Goal: Information Seeking & Learning: Learn about a topic

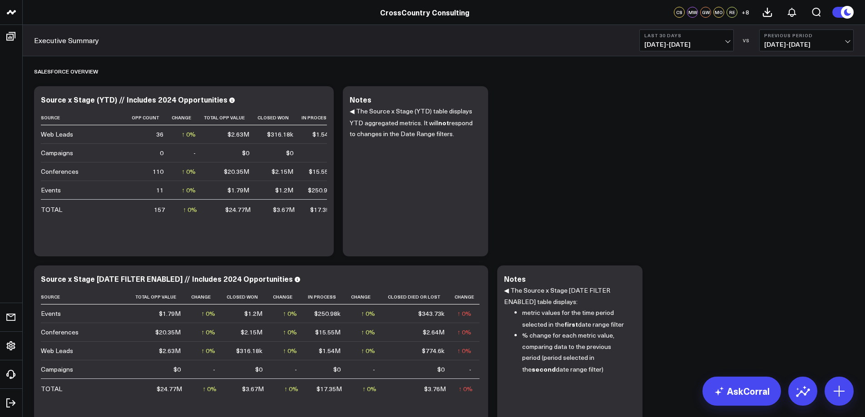
click at [842, 40] on button "Previous Period 06/20/25 - 07/19/25" at bounding box center [806, 41] width 94 height 22
click at [785, 111] on link "No Comparison" at bounding box center [806, 112] width 94 height 17
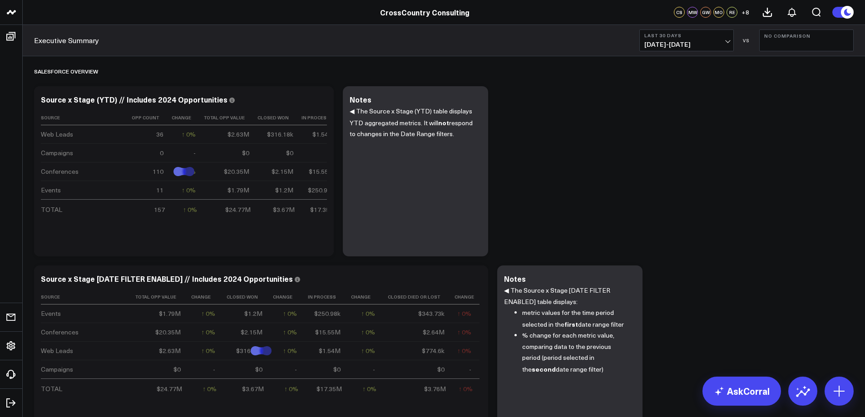
click at [726, 41] on span "07/20/25 - 08/18/25" at bounding box center [686, 44] width 84 height 7
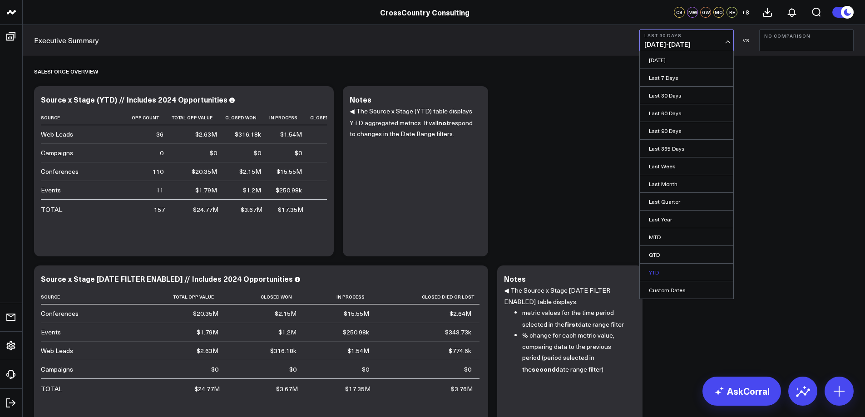
click at [676, 273] on link "YTD" at bounding box center [687, 272] width 94 height 17
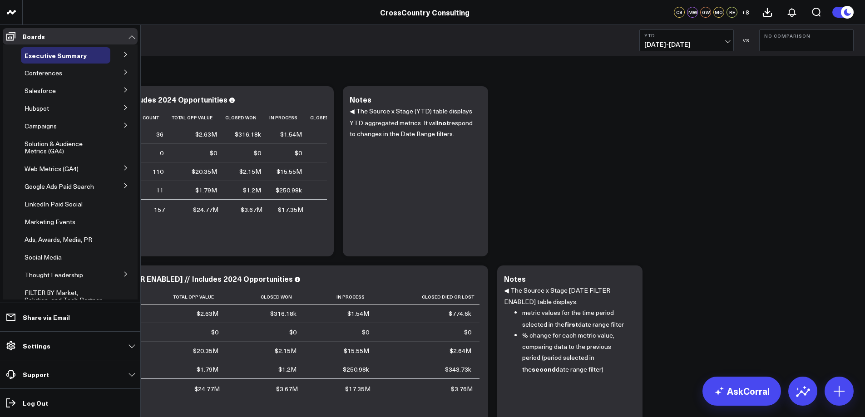
click at [123, 89] on icon at bounding box center [125, 89] width 5 height 5
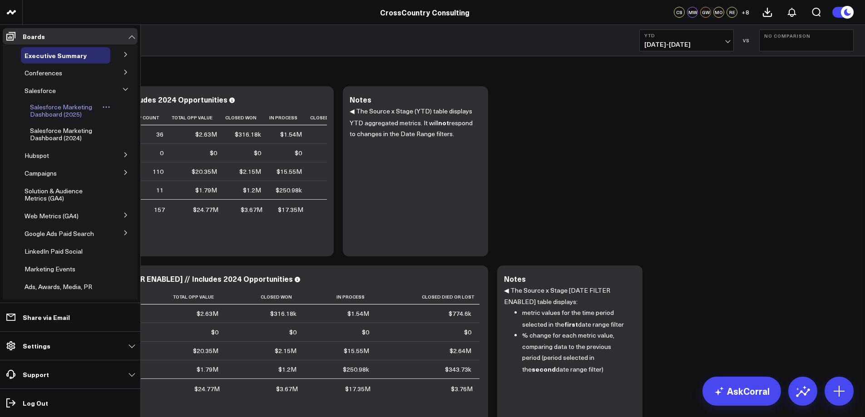
click at [58, 107] on span "Salesforce Marketing Dashboard (2025)" at bounding box center [61, 111] width 62 height 16
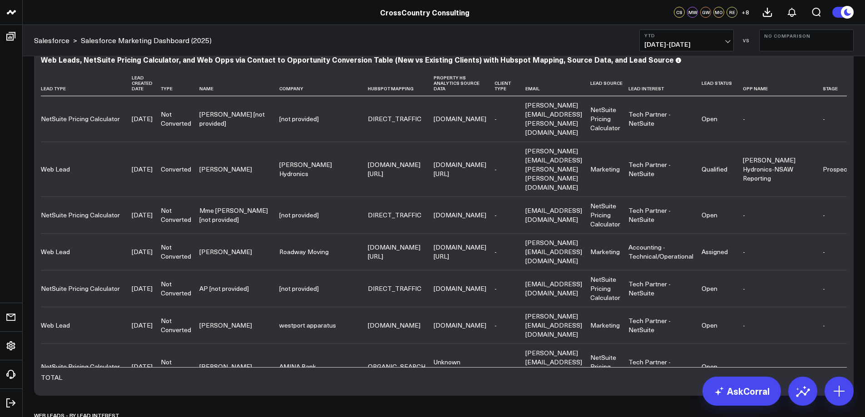
scroll to position [3129, 0]
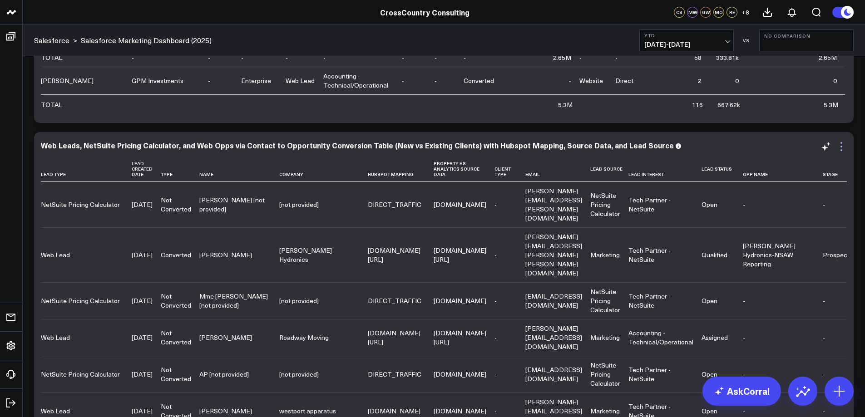
click at [840, 143] on icon at bounding box center [841, 146] width 11 height 11
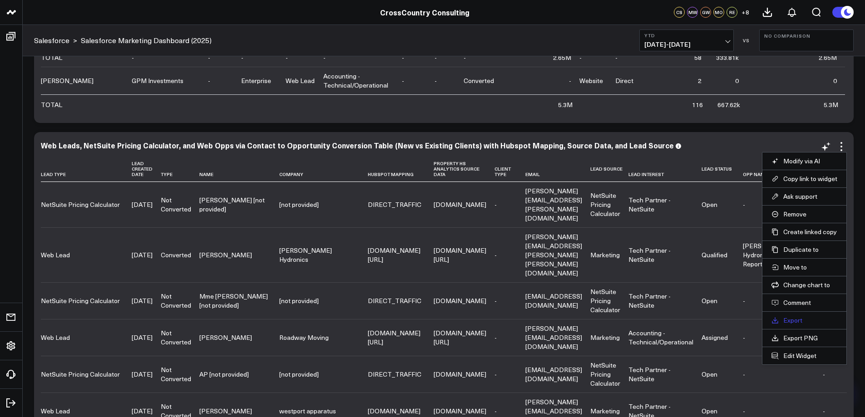
click at [785, 319] on link "Export" at bounding box center [804, 320] width 66 height 8
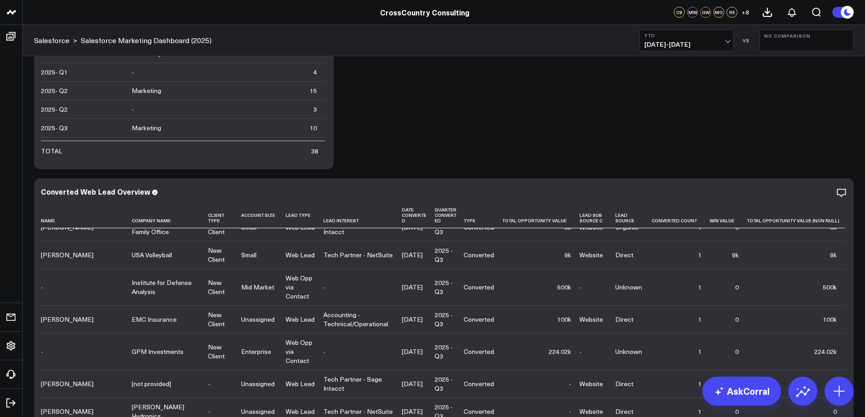
scroll to position [2795, 0]
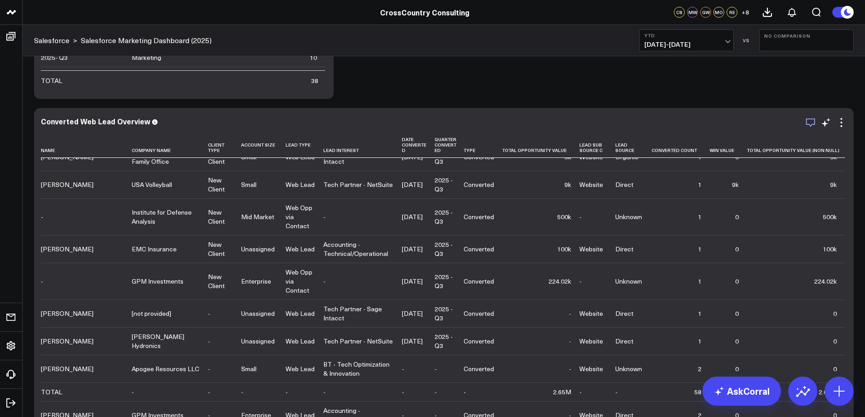
click at [809, 126] on icon "button" at bounding box center [810, 122] width 11 height 11
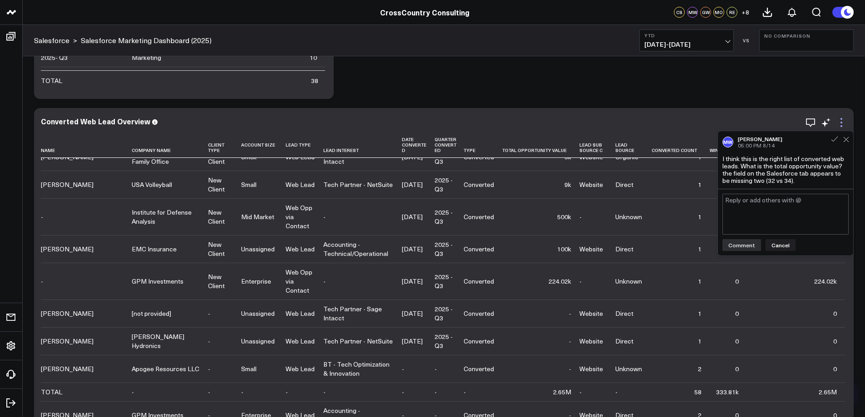
click at [842, 123] on icon at bounding box center [841, 122] width 11 height 11
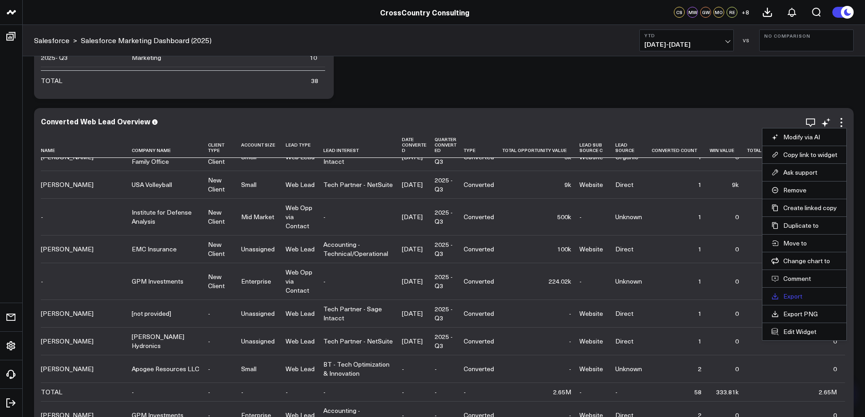
click at [797, 293] on link "Export" at bounding box center [804, 296] width 66 height 8
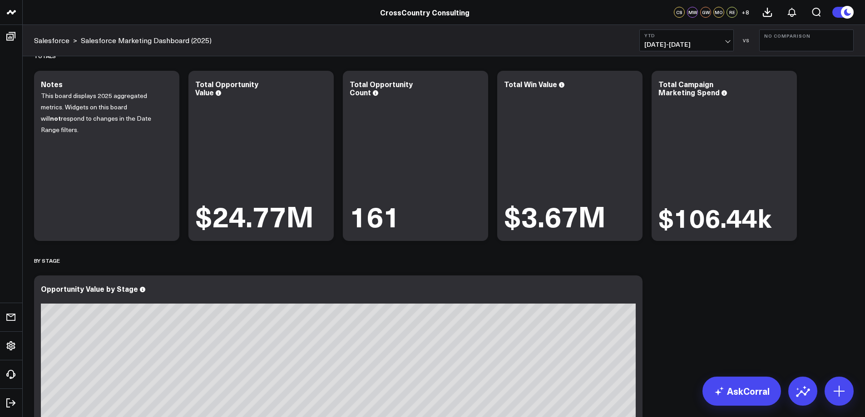
scroll to position [0, 0]
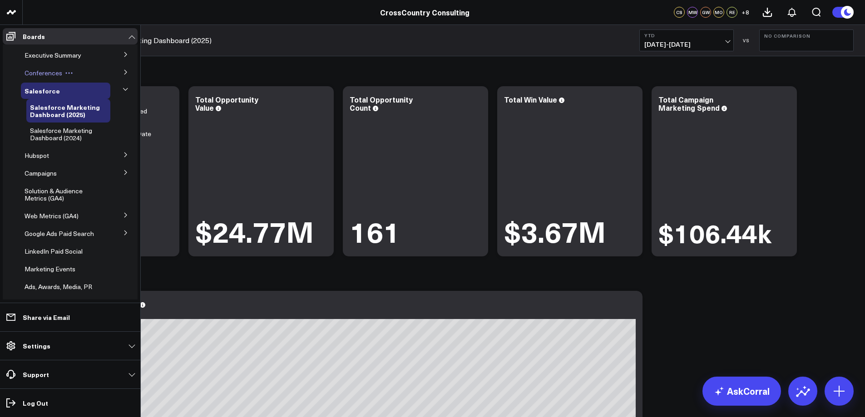
click at [48, 73] on span "Conferences" at bounding box center [44, 73] width 38 height 9
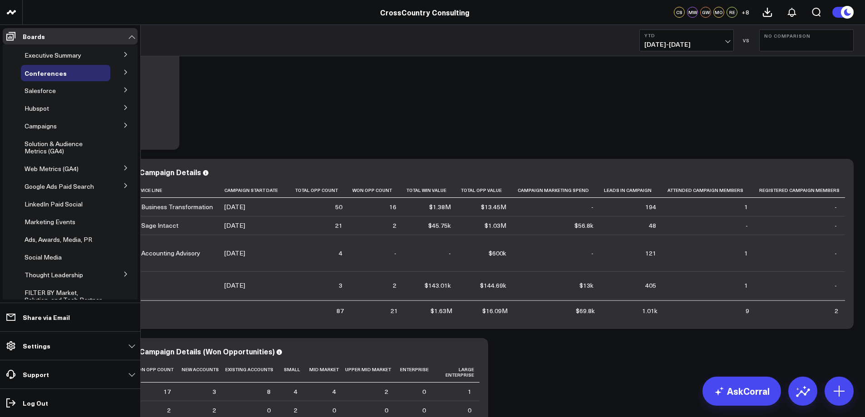
scroll to position [141, 0]
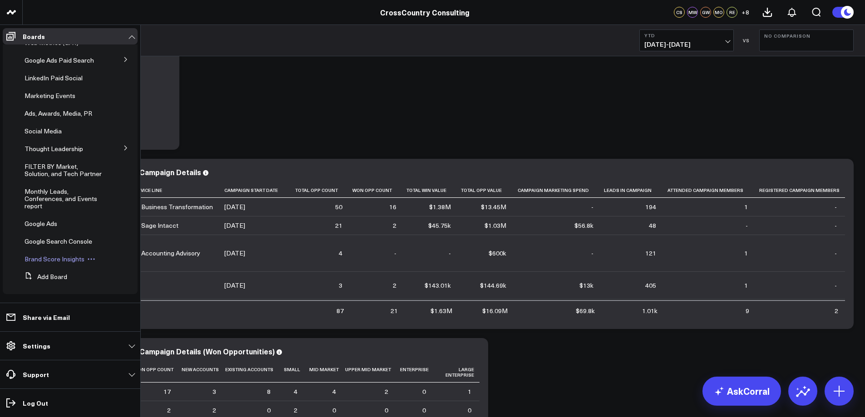
click at [62, 256] on span "Brand Score Insights" at bounding box center [55, 259] width 60 height 9
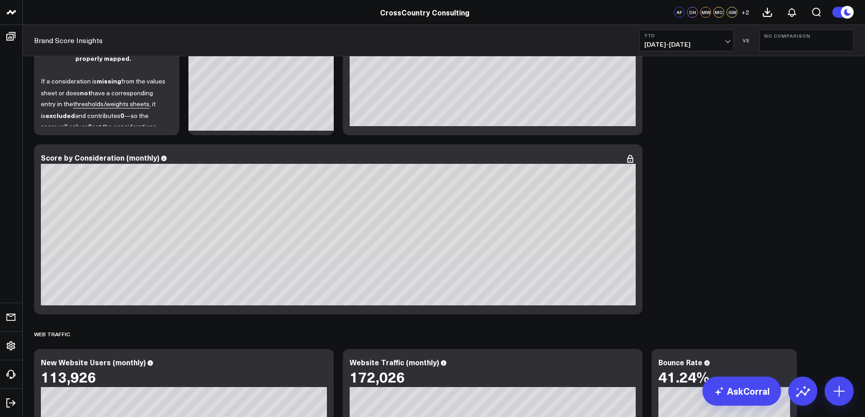
scroll to position [138, 0]
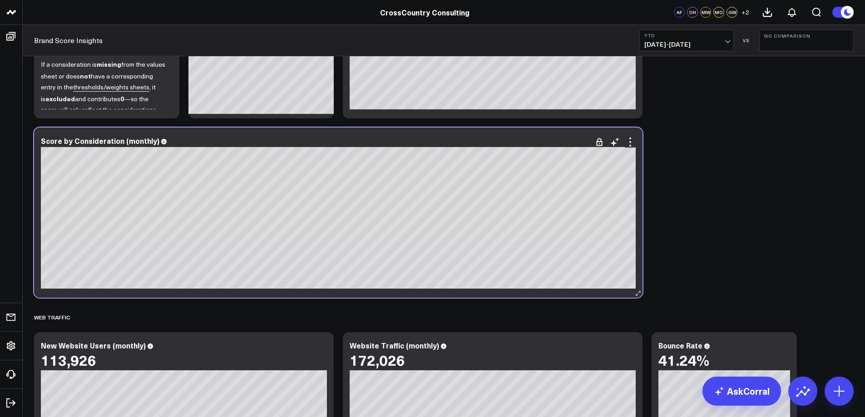
click at [160, 146] on div "Score by Consideration (monthly)" at bounding box center [338, 142] width 595 height 10
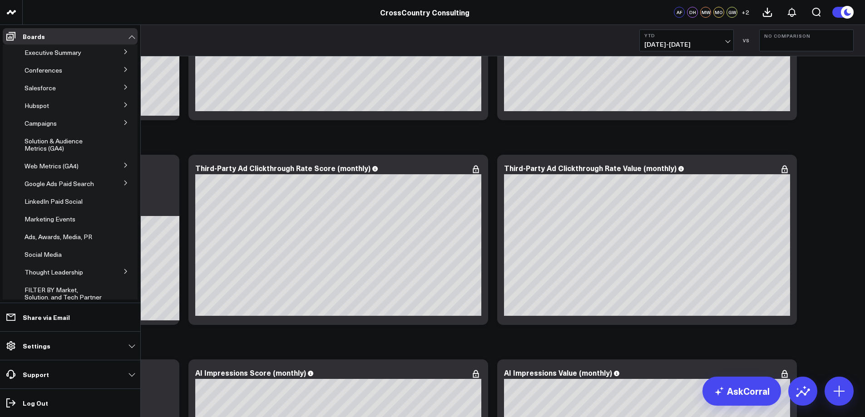
scroll to position [0, 0]
click at [44, 90] on span "Salesforce" at bounding box center [40, 90] width 31 height 9
click at [123, 90] on icon at bounding box center [125, 89] width 5 height 5
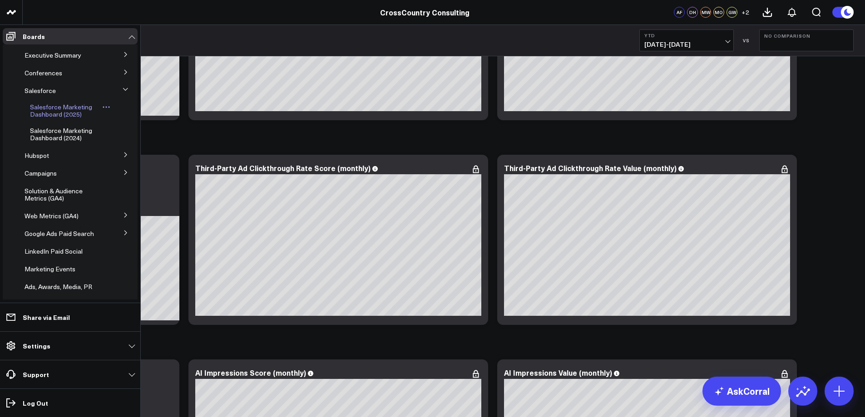
click at [49, 110] on span "Salesforce Marketing Dashboard (2025)" at bounding box center [61, 111] width 62 height 16
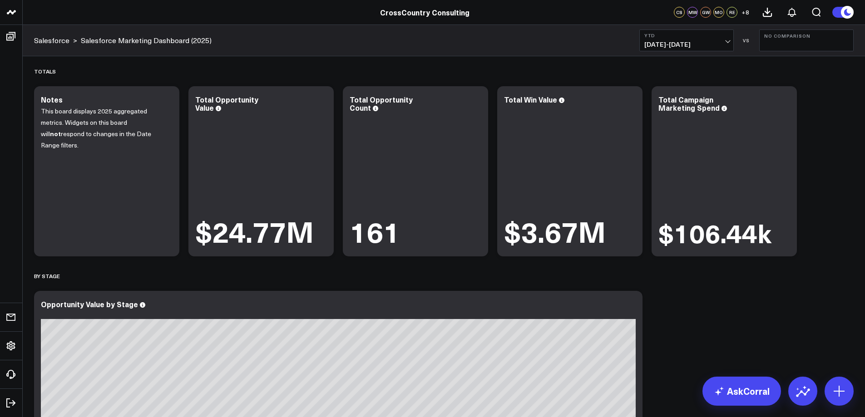
click at [837, 11] on button at bounding box center [843, 12] width 22 height 12
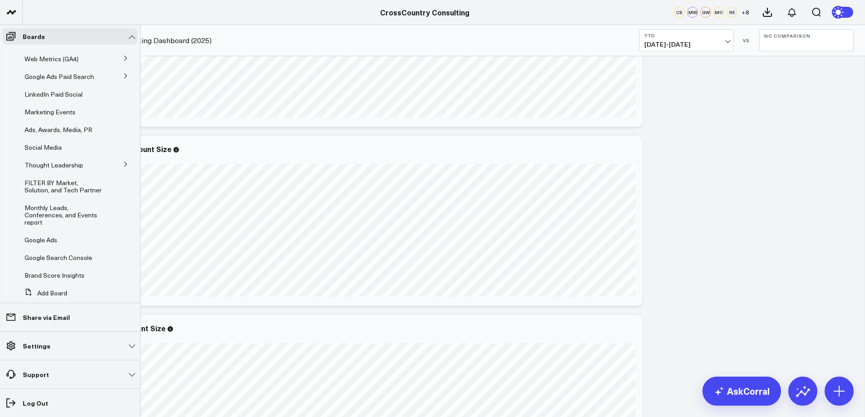
scroll to position [188, 0]
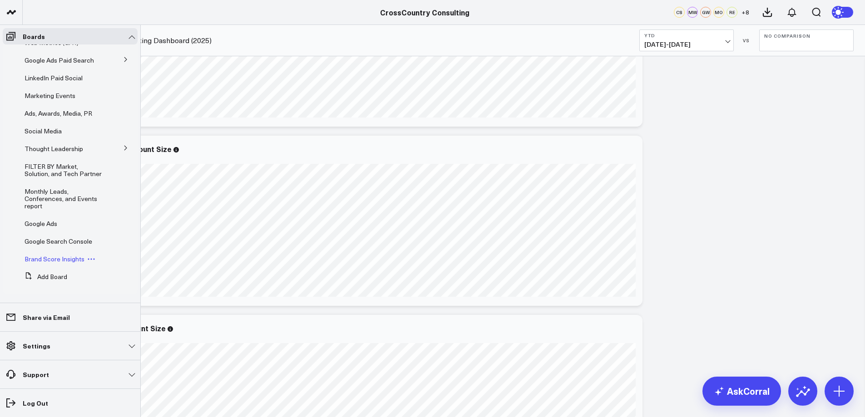
click at [47, 256] on span "Brand Score Insights" at bounding box center [55, 259] width 60 height 9
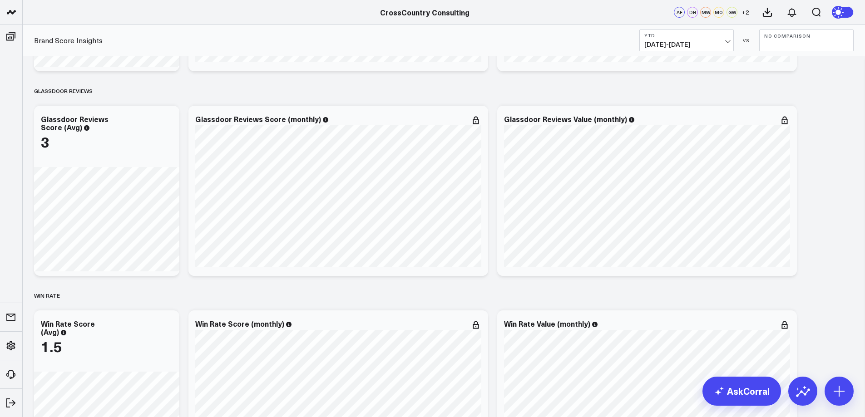
scroll to position [2561, 0]
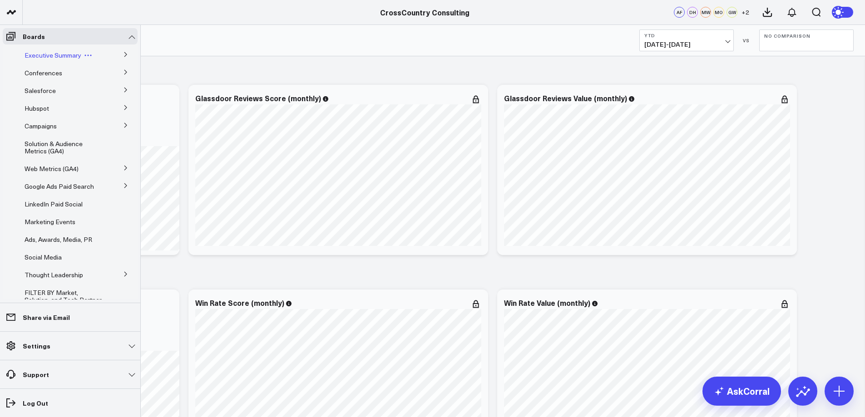
click at [50, 55] on span "Executive Summary" at bounding box center [53, 55] width 57 height 9
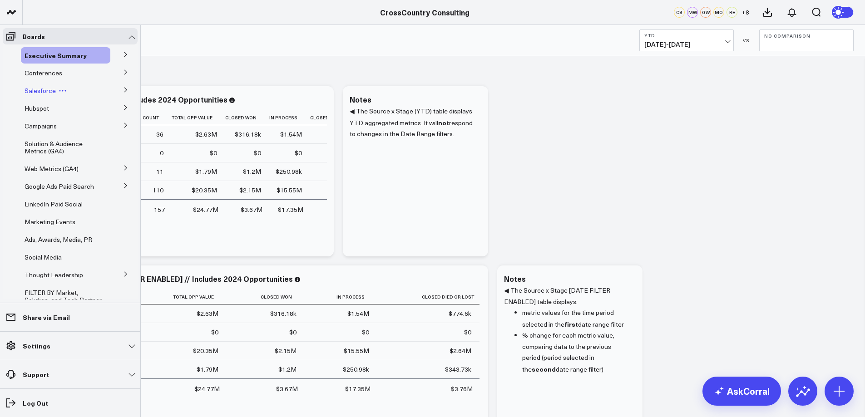
click at [54, 87] on span "Salesforce" at bounding box center [40, 90] width 31 height 9
click at [124, 88] on button at bounding box center [126, 90] width 24 height 14
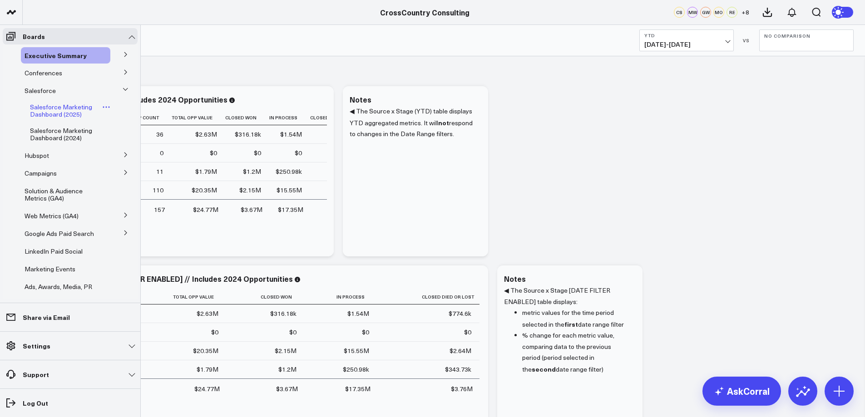
click at [78, 113] on span "Salesforce Marketing Dashboard (2025)" at bounding box center [61, 111] width 62 height 16
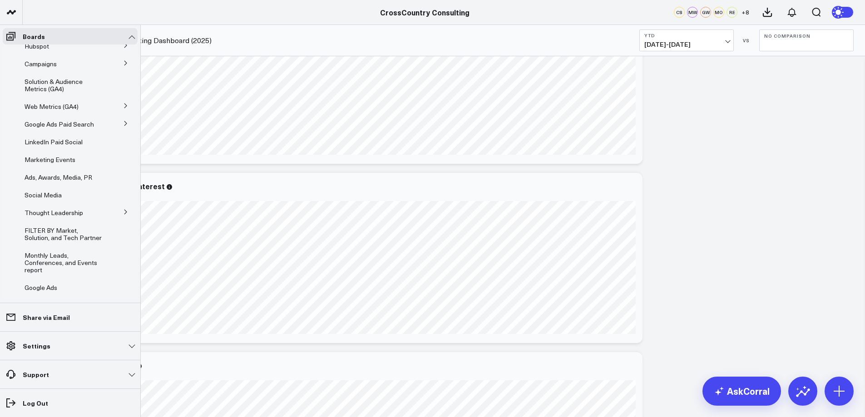
scroll to position [188, 0]
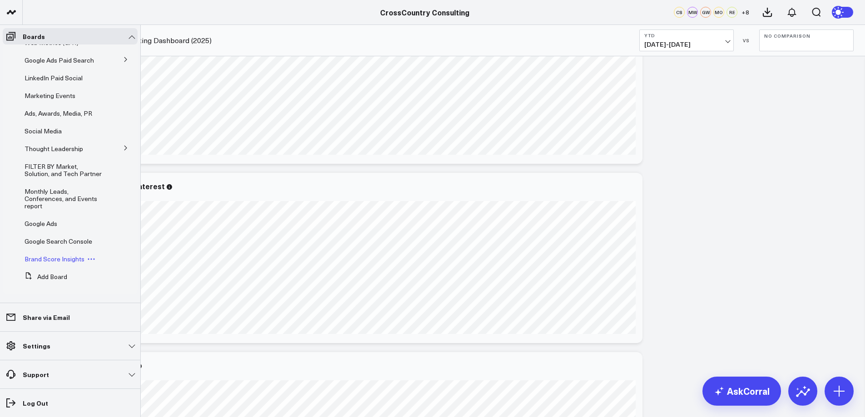
click at [73, 258] on span "Brand Score Insights" at bounding box center [55, 259] width 60 height 9
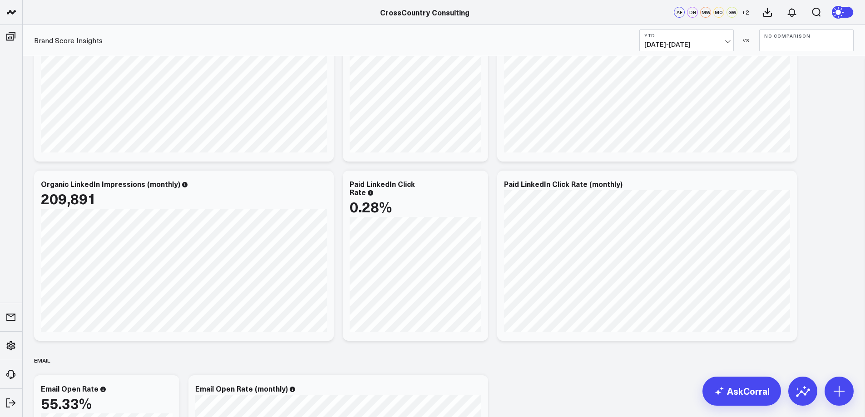
scroll to position [167, 0]
